Goal: Information Seeking & Learning: Compare options

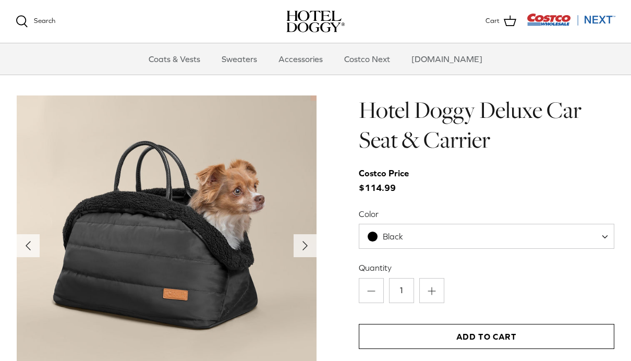
scroll to position [986, 0]
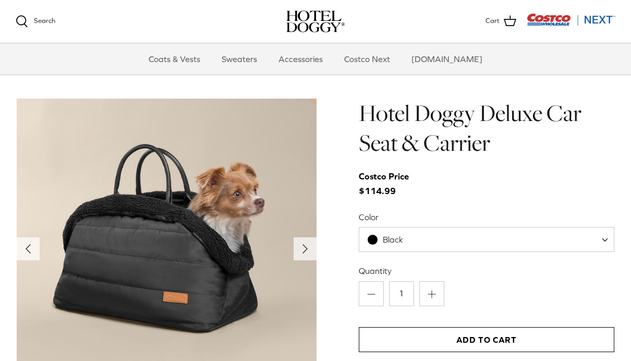
click at [579, 235] on span "Black" at bounding box center [486, 239] width 255 height 25
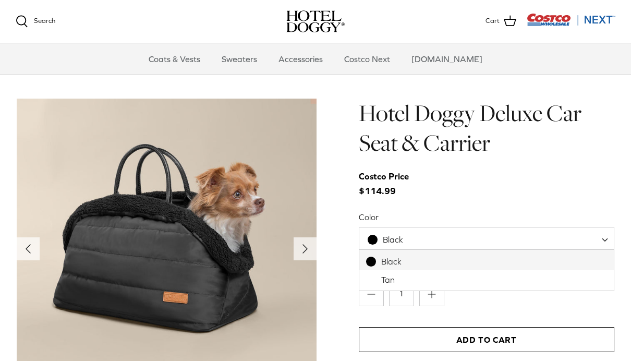
select select "Tan"
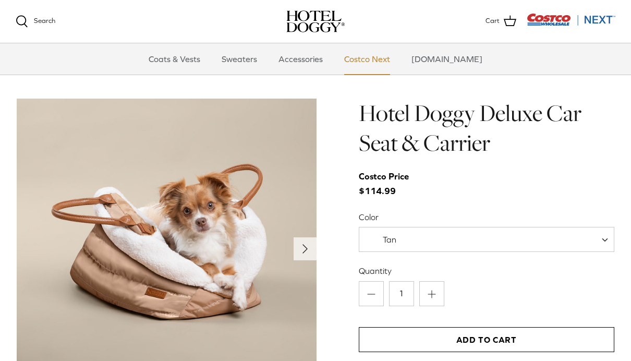
click at [389, 61] on link "Costco Next" at bounding box center [367, 58] width 65 height 31
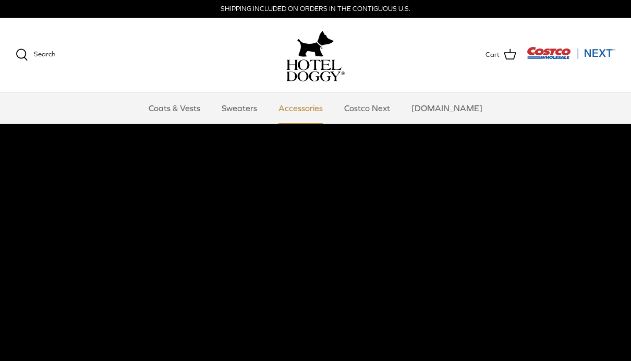
click at [322, 115] on link "Accessories" at bounding box center [300, 107] width 63 height 31
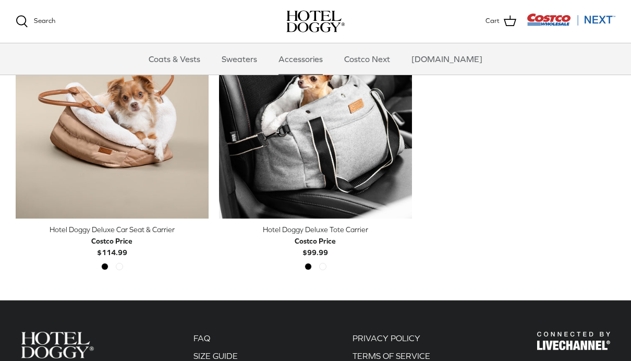
scroll to position [300, 0]
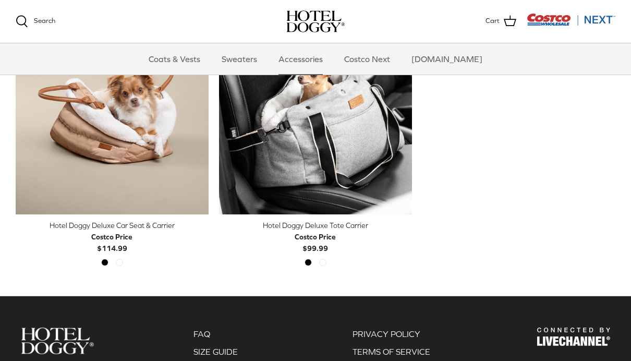
click at [329, 263] on div "Black Grey" at bounding box center [315, 265] width 29 height 14
click at [325, 269] on div "Black Grey" at bounding box center [315, 265] width 29 height 14
click at [323, 265] on div "Black Grey" at bounding box center [315, 265] width 29 height 14
click at [324, 265] on div "Black Grey" at bounding box center [315, 265] width 29 height 14
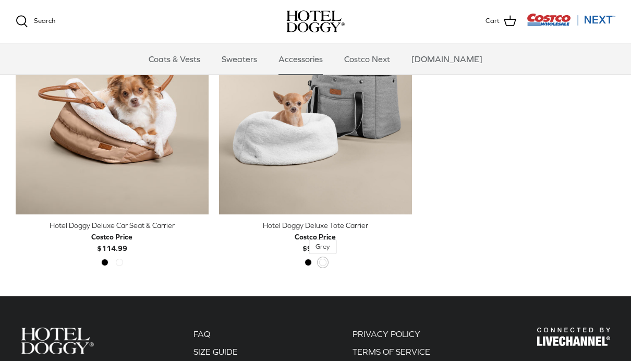
click at [325, 261] on span "Grey" at bounding box center [322, 261] width 7 height 7
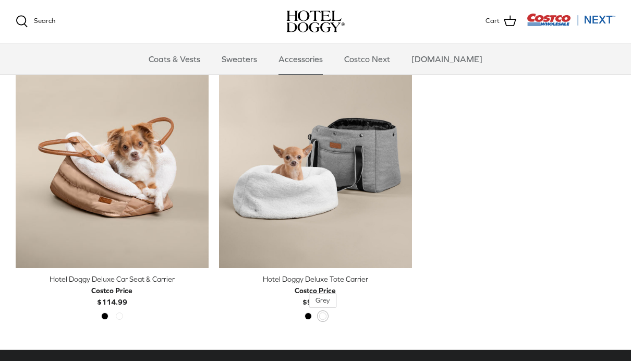
scroll to position [245, 0]
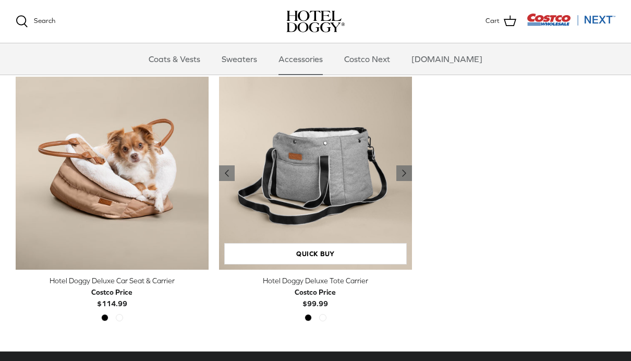
click at [357, 181] on img "Hotel Doggy Deluxe Tote Carrier" at bounding box center [315, 173] width 193 height 193
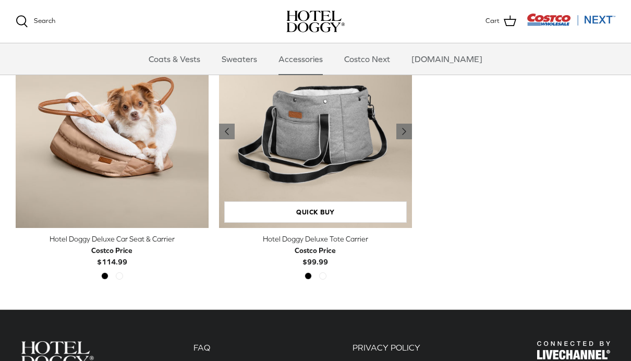
scroll to position [312, 0]
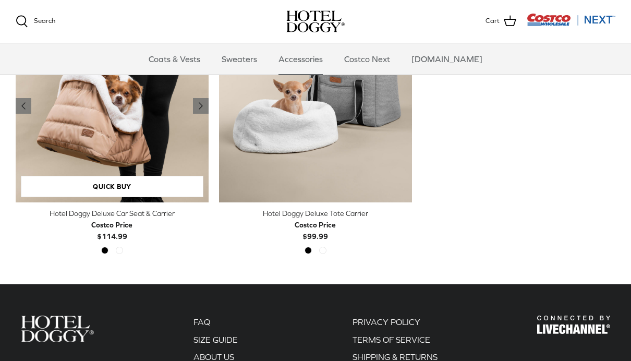
click at [163, 115] on img "Hotel Doggy Deluxe Car Seat & Carrier" at bounding box center [112, 105] width 193 height 193
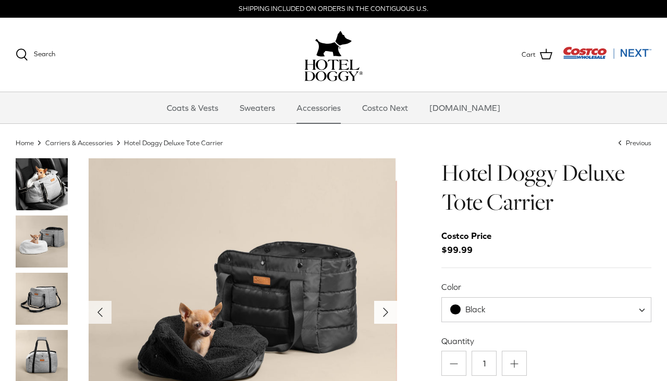
click at [390, 316] on icon "Right" at bounding box center [385, 312] width 17 height 17
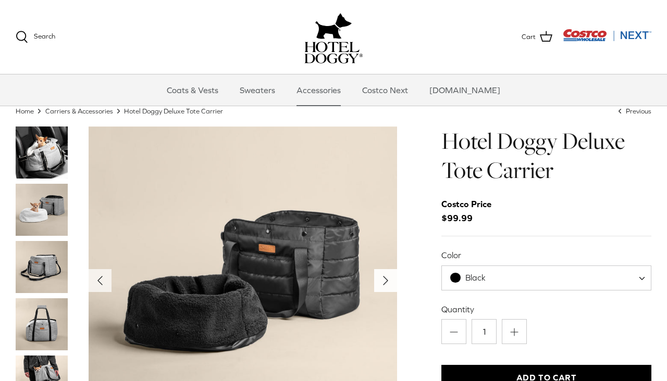
scroll to position [51, 0]
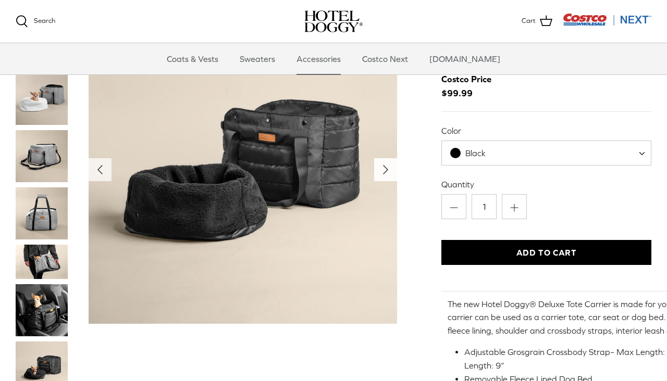
click at [387, 169] on icon "Right" at bounding box center [385, 170] width 17 height 17
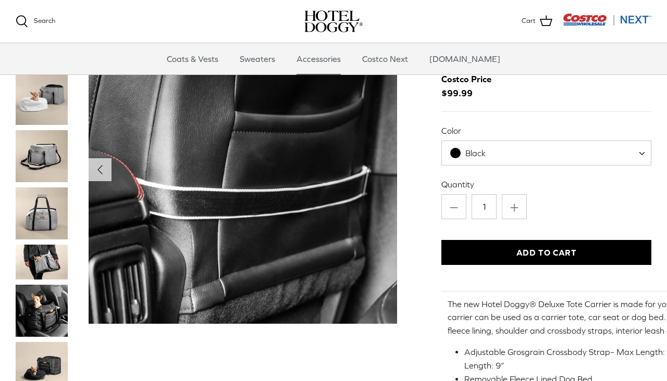
click at [391, 181] on img "Show Gallery" at bounding box center [243, 170] width 309 height 309
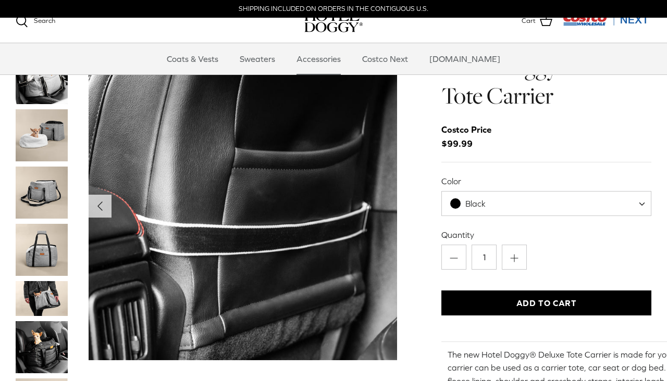
scroll to position [0, 0]
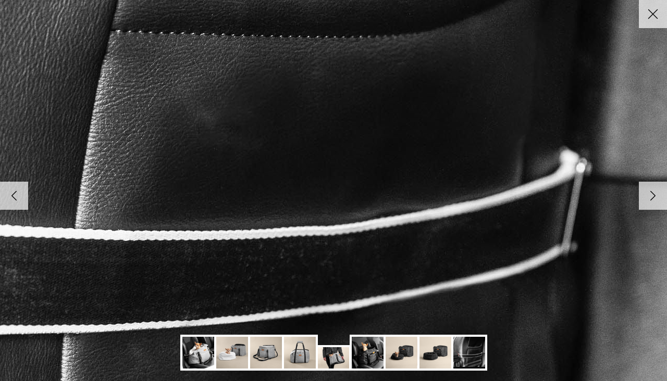
click at [644, 206] on link "Right" at bounding box center [653, 196] width 28 height 28
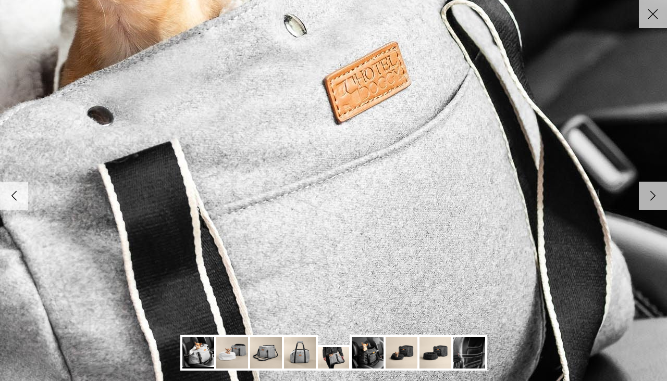
click at [654, 201] on icon "Right" at bounding box center [653, 196] width 18 height 18
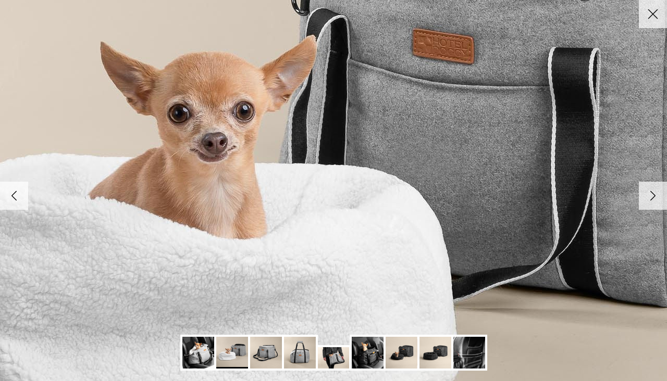
click at [649, 20] on icon "Close" at bounding box center [653, 14] width 18 height 18
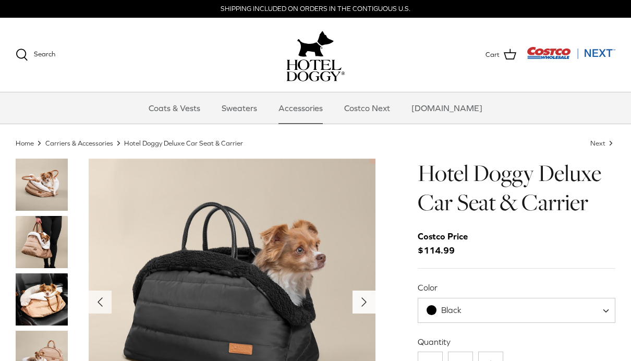
click at [367, 297] on icon "Right" at bounding box center [363, 301] width 17 height 17
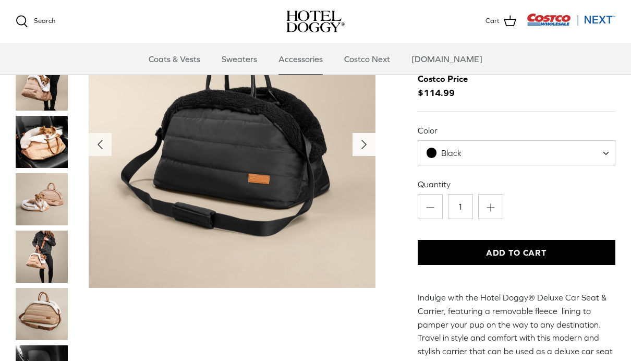
scroll to position [58, 0]
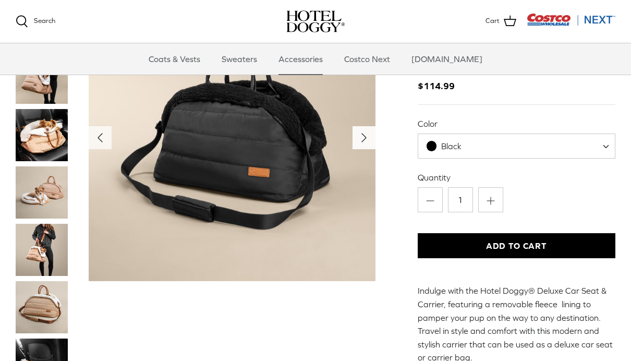
click at [365, 147] on button "Right" at bounding box center [363, 137] width 23 height 23
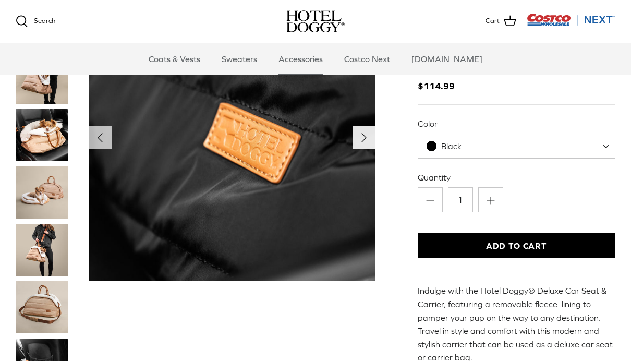
click at [366, 139] on icon "Right" at bounding box center [363, 137] width 17 height 17
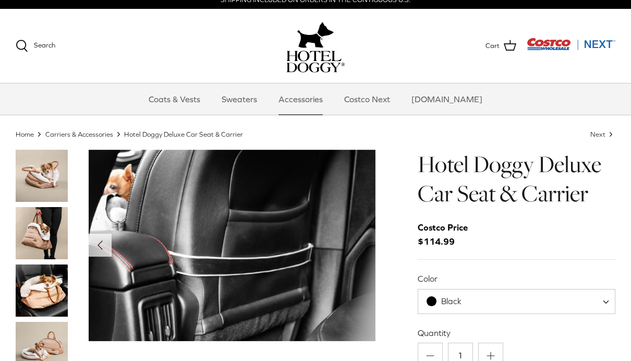
scroll to position [0, 0]
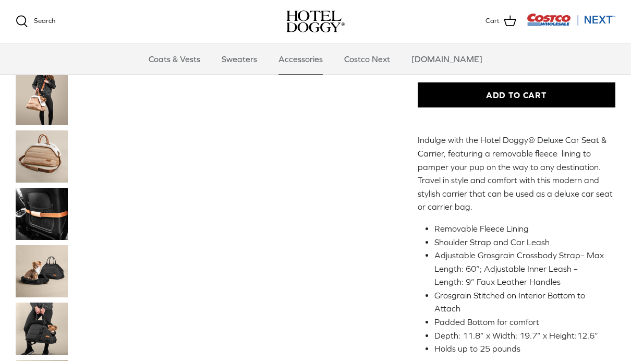
click at [35, 268] on img "Thumbnail Link" at bounding box center [42, 271] width 52 height 52
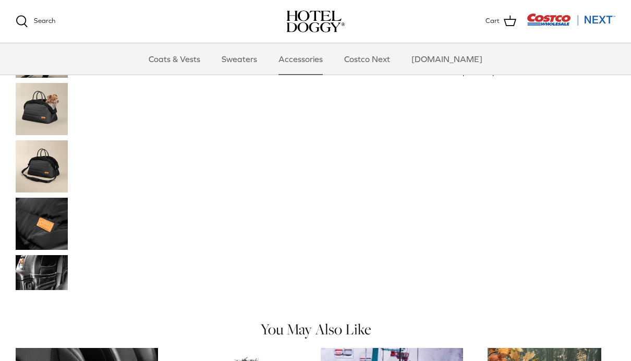
scroll to position [484, 0]
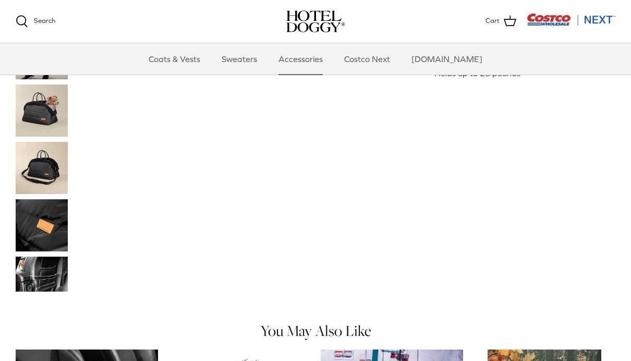
click at [42, 275] on img "Thumbnail Link" at bounding box center [42, 273] width 52 height 35
click at [45, 276] on img "Thumbnail Link" at bounding box center [42, 273] width 52 height 35
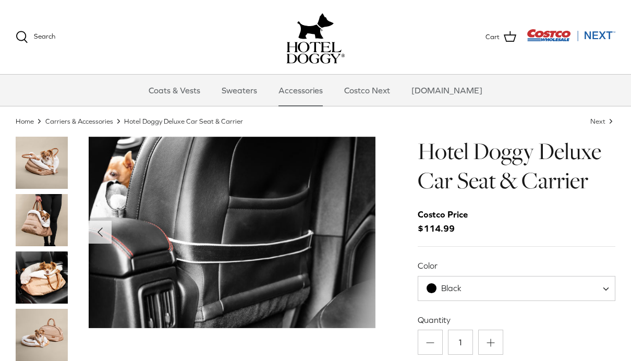
scroll to position [24, 0]
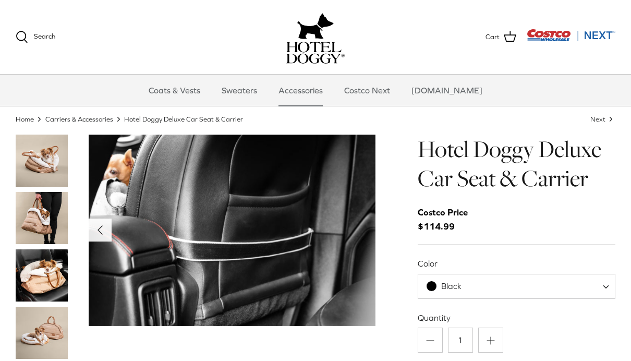
click at [102, 227] on polyline "Previous" at bounding box center [100, 230] width 4 height 8
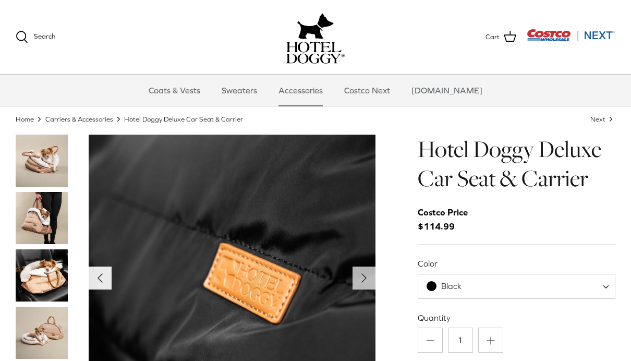
click at [98, 281] on icon "Left" at bounding box center [100, 277] width 17 height 17
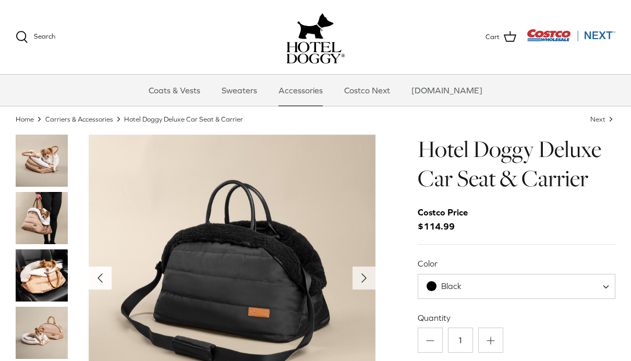
click at [103, 282] on icon "Left" at bounding box center [100, 277] width 17 height 17
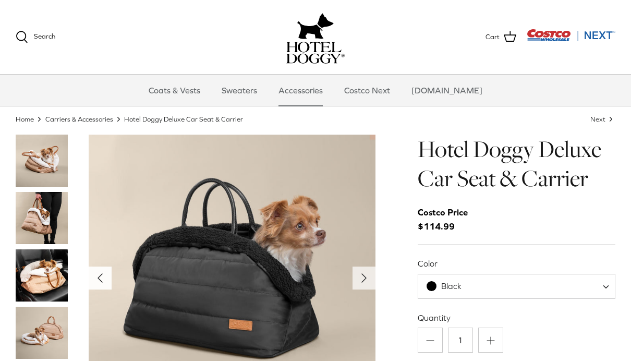
click at [101, 282] on icon "Left" at bounding box center [100, 277] width 17 height 17
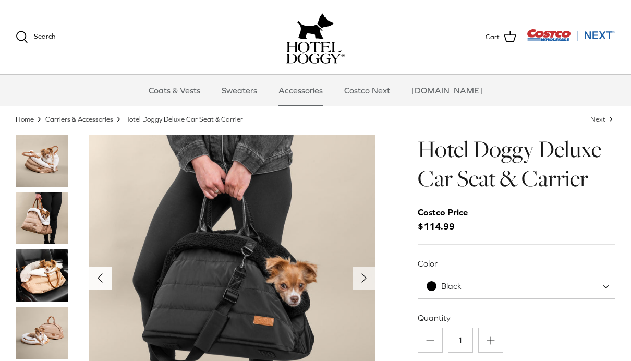
click at [101, 282] on icon "Left" at bounding box center [100, 277] width 17 height 17
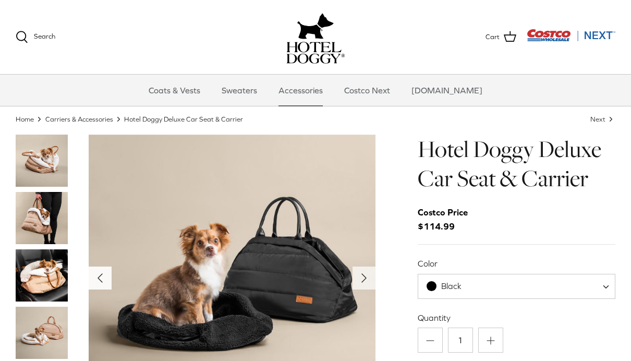
click at [97, 282] on icon "Left" at bounding box center [100, 277] width 17 height 17
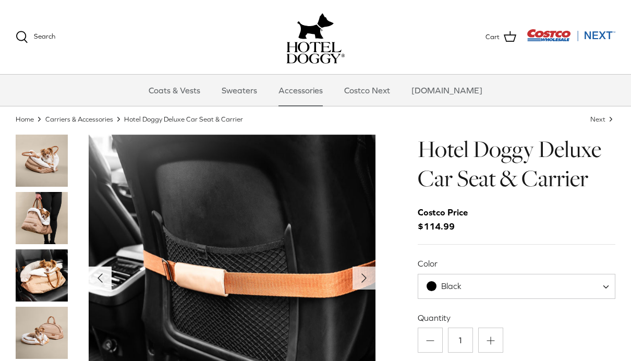
click at [98, 278] on polyline "Previous" at bounding box center [100, 278] width 4 height 8
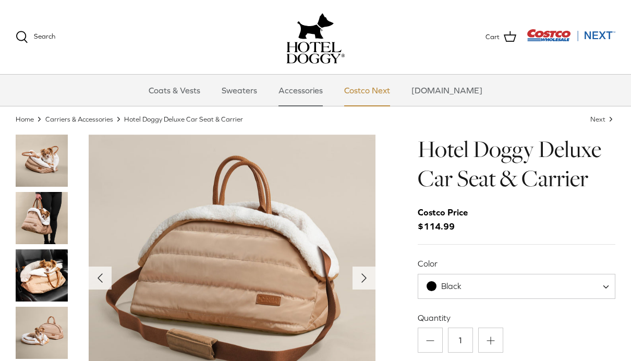
click at [377, 90] on link "Costco Next" at bounding box center [367, 90] width 65 height 31
